Goal: Navigation & Orientation: Find specific page/section

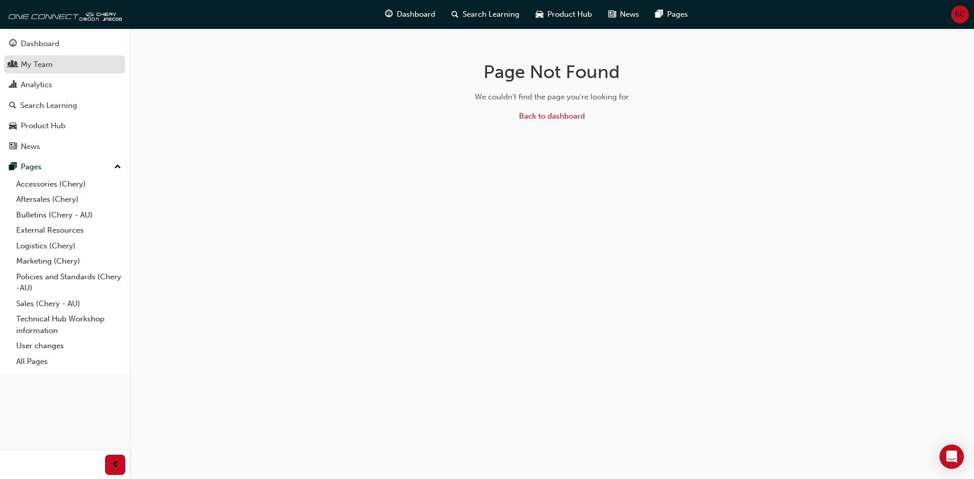
click at [49, 66] on div "My Team" at bounding box center [37, 65] width 32 height 12
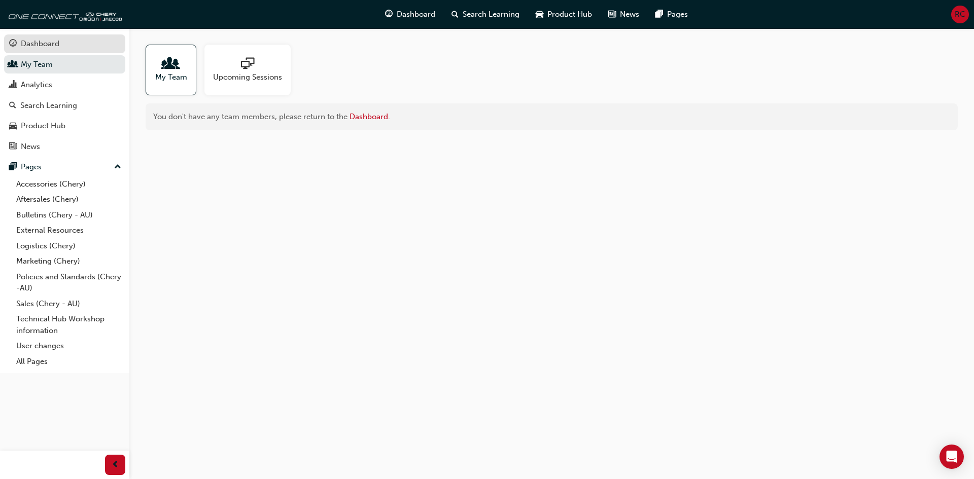
click at [49, 46] on div "Dashboard" at bounding box center [40, 44] width 39 height 12
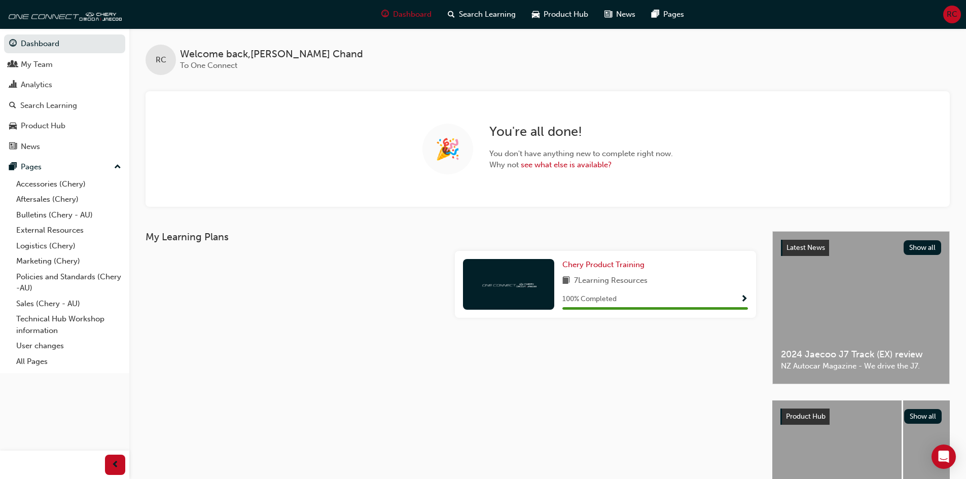
click at [331, 161] on div "🎉 You're all done! You don't have anything new to complete right now. Why not s…" at bounding box center [548, 149] width 804 height 116
click at [50, 88] on div "Analytics" at bounding box center [36, 85] width 31 height 12
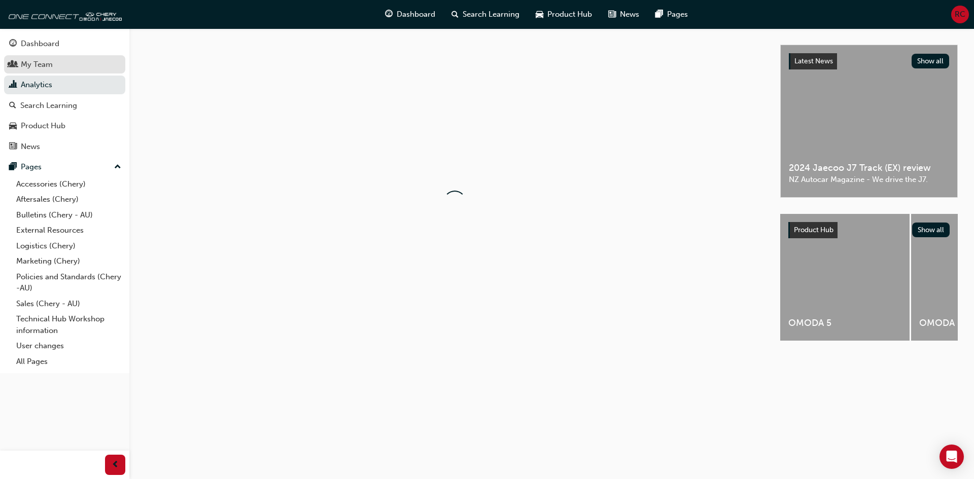
click at [54, 58] on div "My Team" at bounding box center [64, 64] width 111 height 13
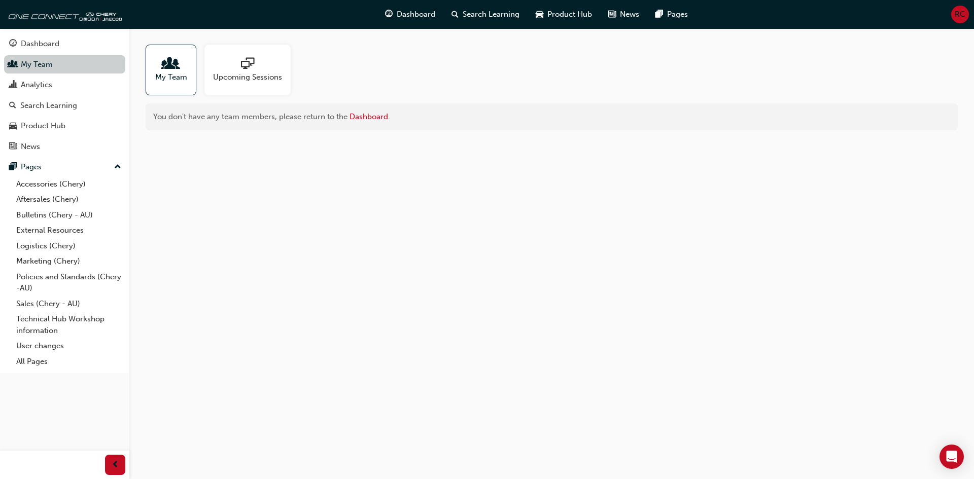
click at [44, 66] on link "My Team" at bounding box center [64, 64] width 121 height 19
click at [148, 60] on div "My Team" at bounding box center [171, 70] width 51 height 51
click at [158, 60] on div at bounding box center [171, 64] width 32 height 14
click at [365, 116] on link "Dashboard" at bounding box center [368, 116] width 39 height 9
